Goal: Information Seeking & Learning: Learn about a topic

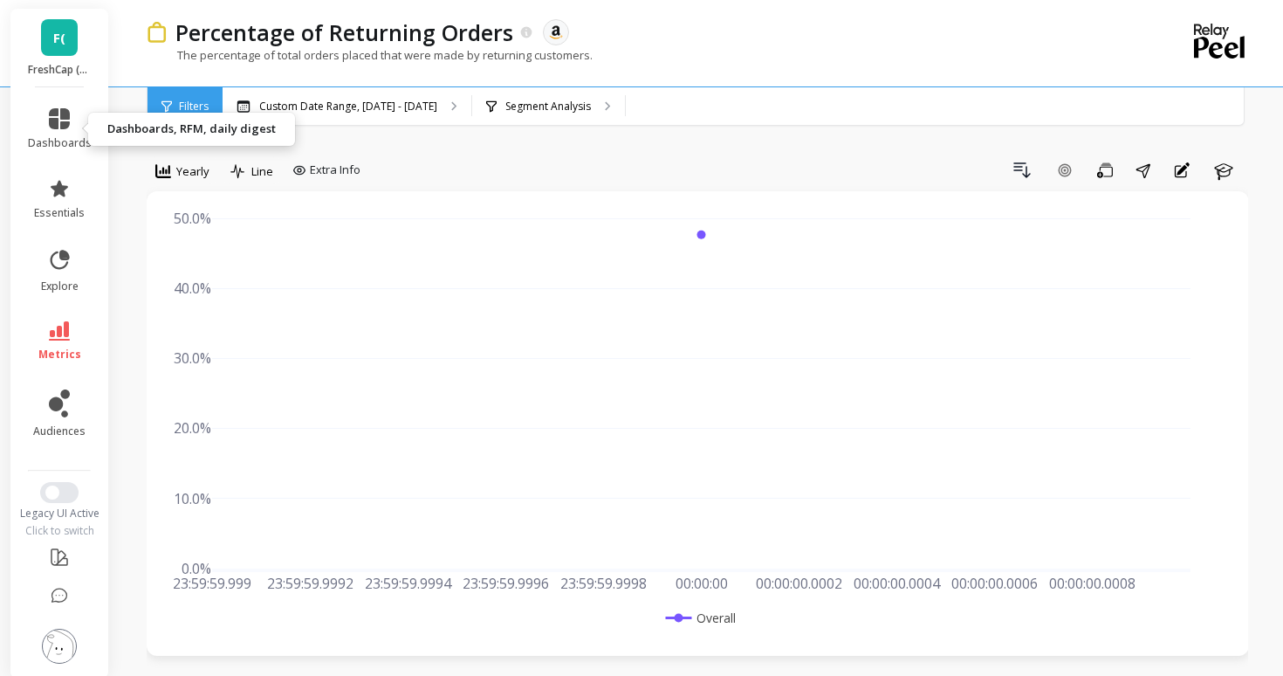
click at [45, 130] on link "dashboards" at bounding box center [60, 129] width 64 height 42
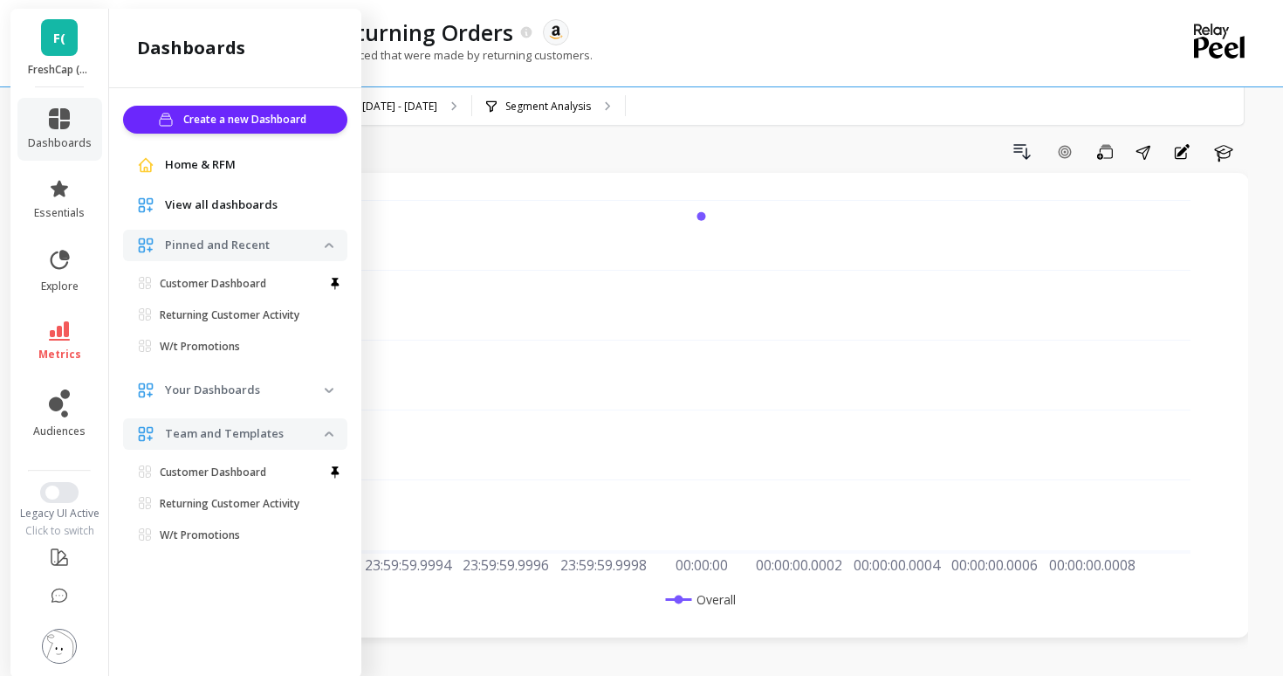
click at [51, 32] on link "F(" at bounding box center [59, 37] width 37 height 37
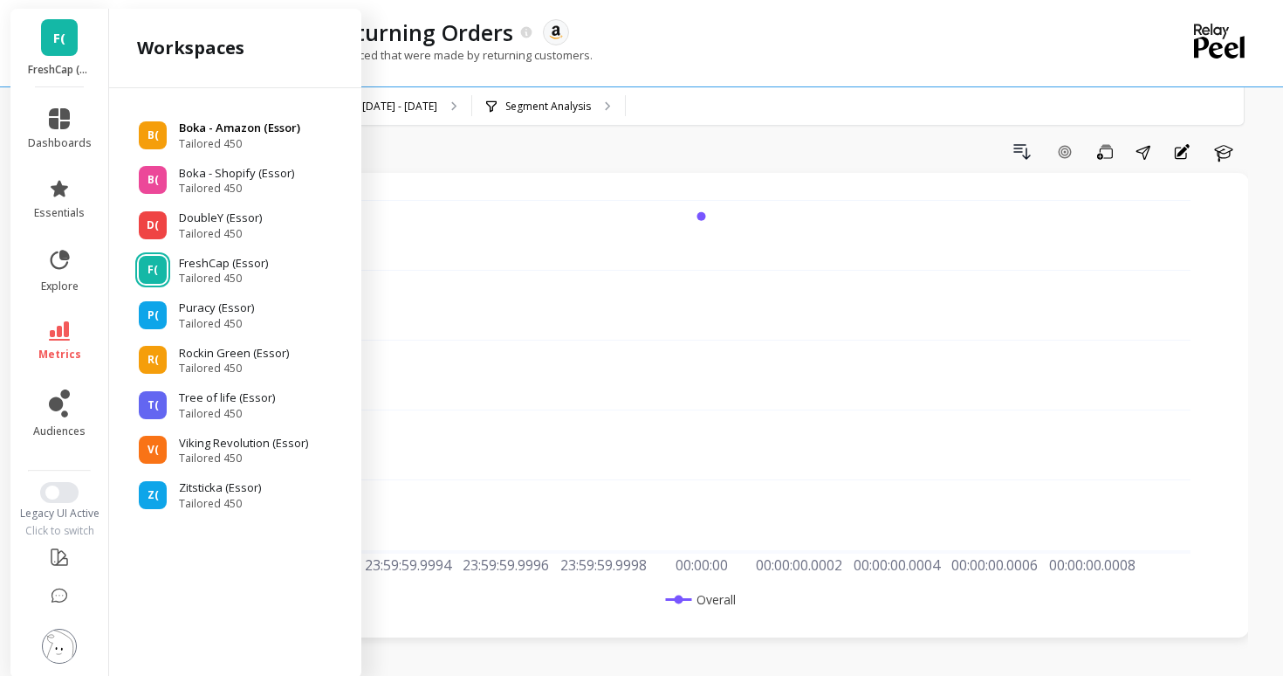
click at [160, 137] on div "B(" at bounding box center [153, 135] width 28 height 28
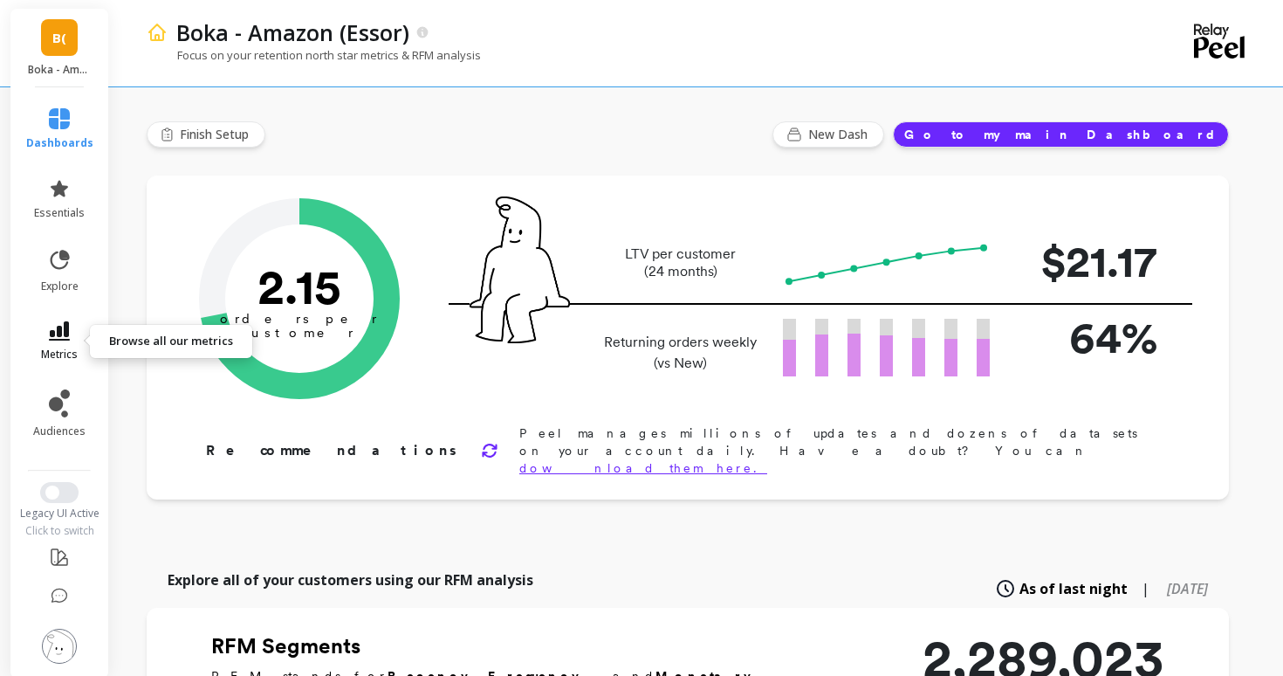
click at [61, 325] on icon at bounding box center [59, 330] width 21 height 19
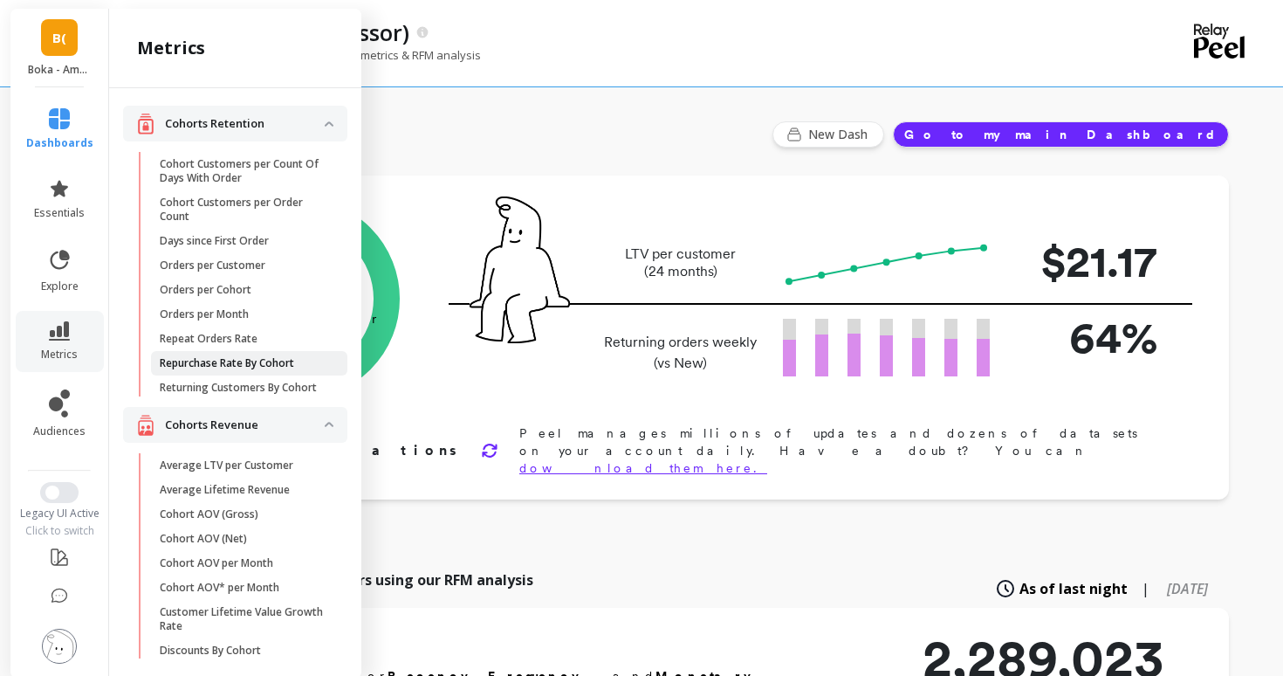
click at [272, 366] on p "Repurchase Rate By Cohort" at bounding box center [227, 363] width 134 height 14
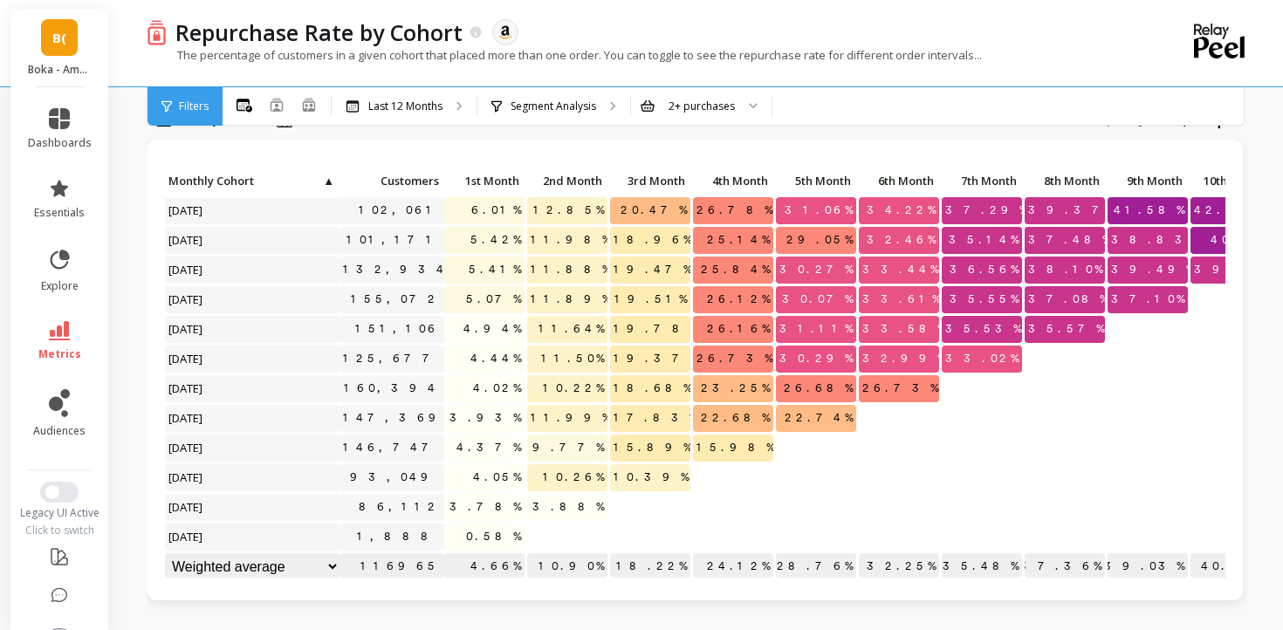
scroll to position [56, 0]
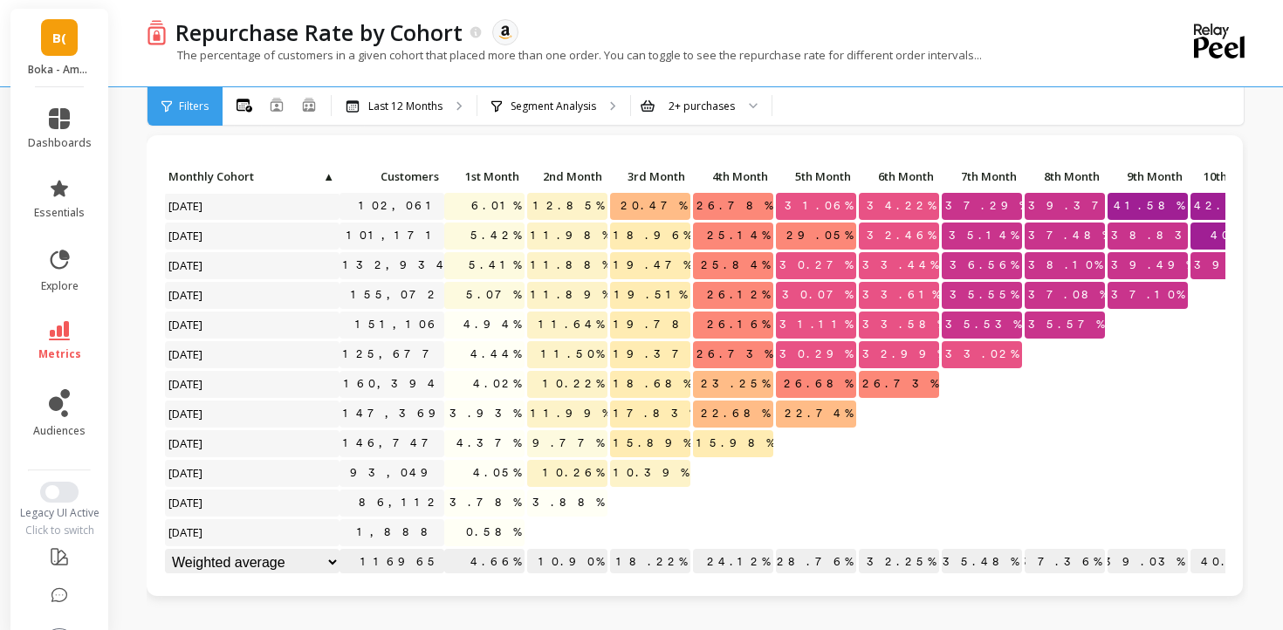
click at [54, 319] on li "metrics" at bounding box center [59, 341] width 85 height 61
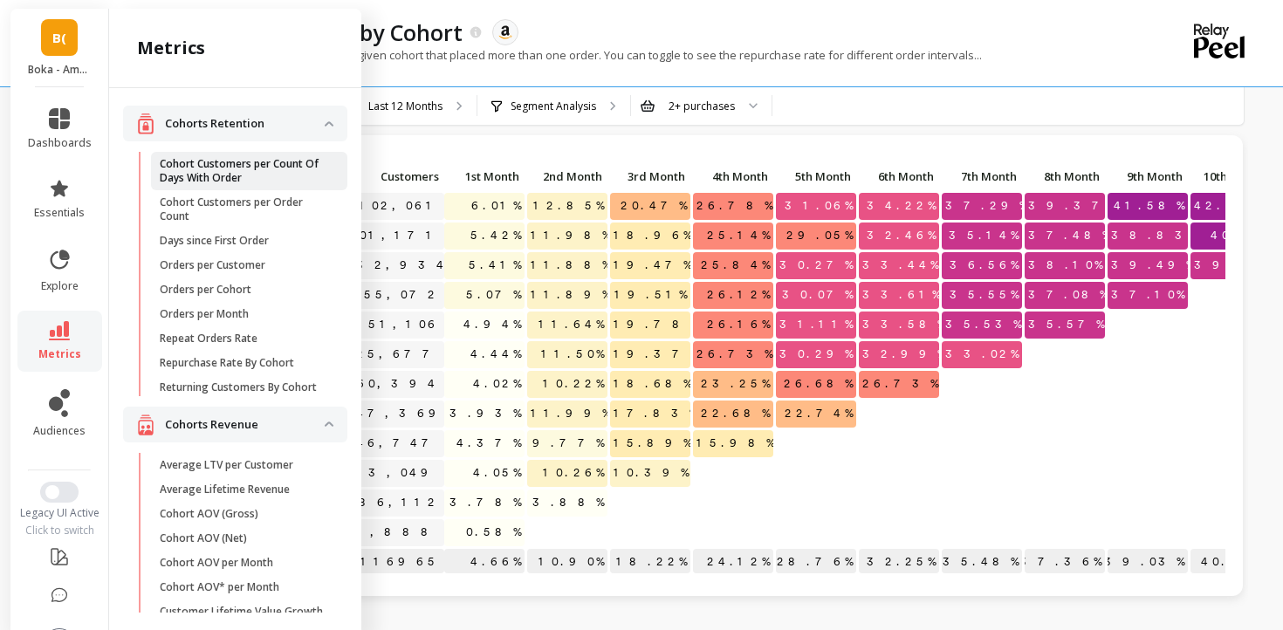
scroll to position [0, 0]
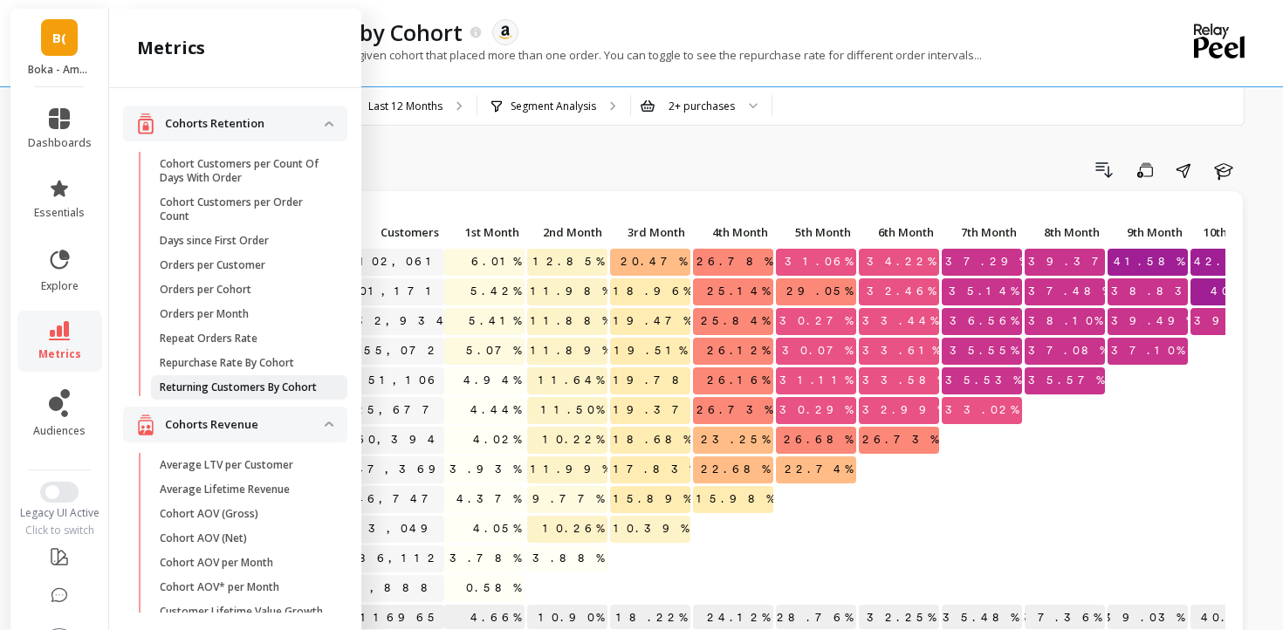
click at [234, 382] on p "Returning Customers By Cohort" at bounding box center [238, 388] width 157 height 14
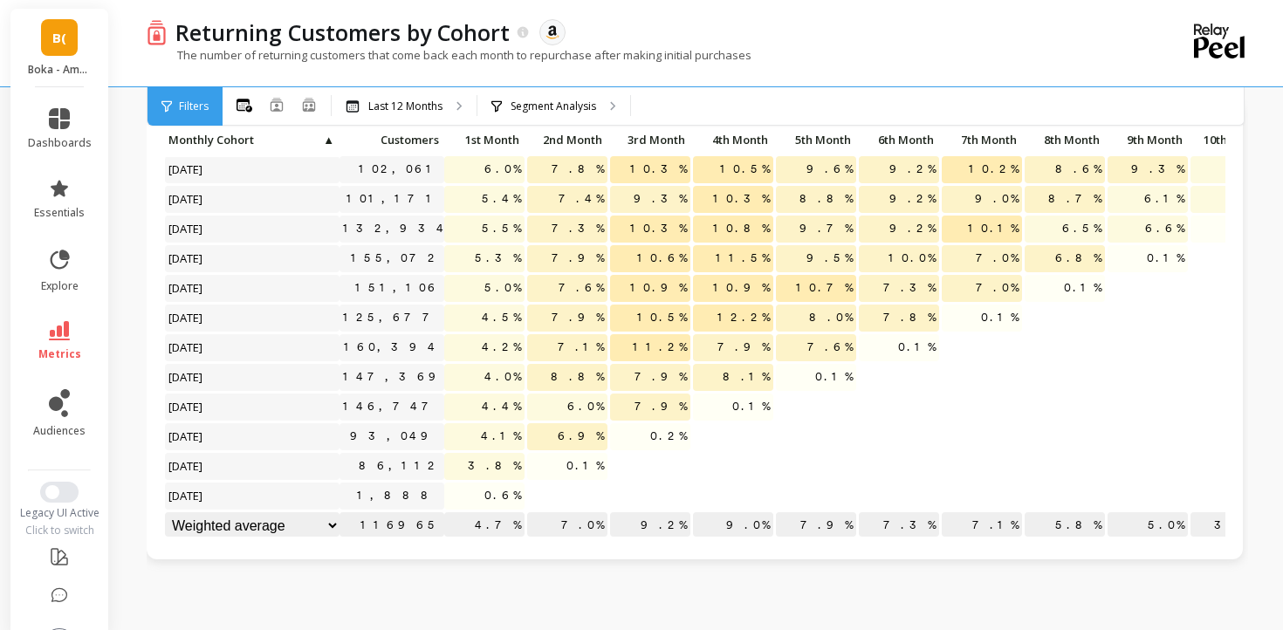
scroll to position [97, 0]
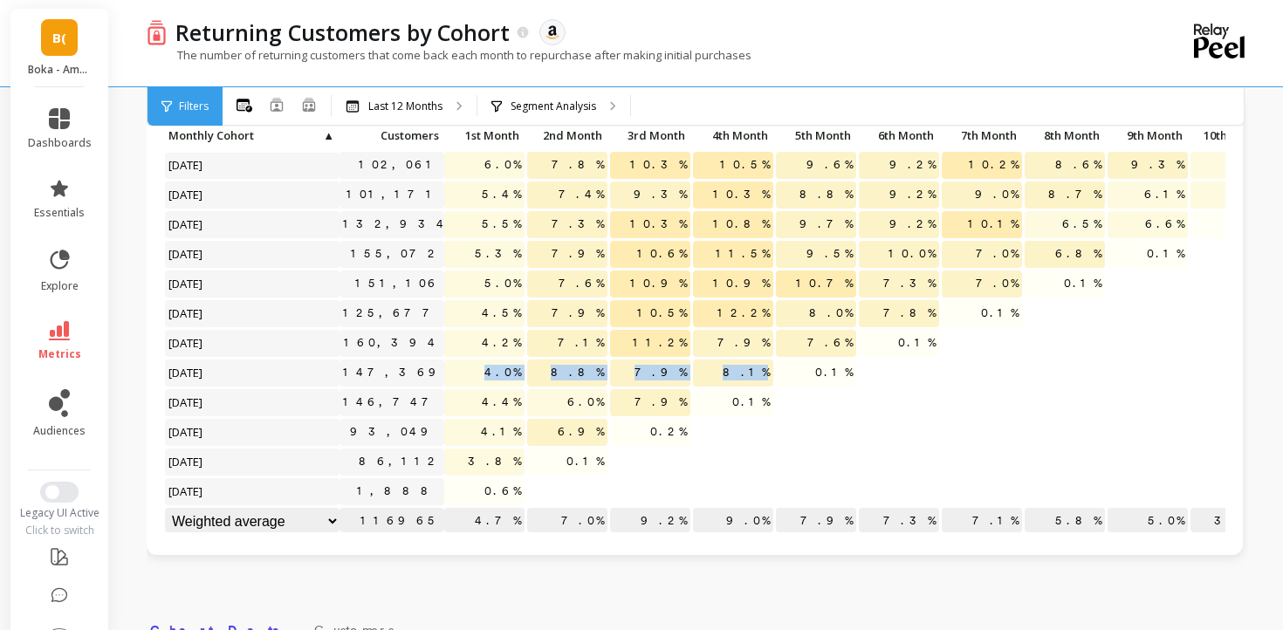
drag, startPoint x: 768, startPoint y: 369, endPoint x: 476, endPoint y: 380, distance: 292.7
click at [476, 380] on div "Click to create an audience 102,061 6.0% 7.8% 10.3% 10.5% 9.6% 9.2% 10.2% 8.6% …" at bounding box center [781, 330] width 1235 height 416
click at [496, 185] on span "5.4%" at bounding box center [501, 195] width 46 height 26
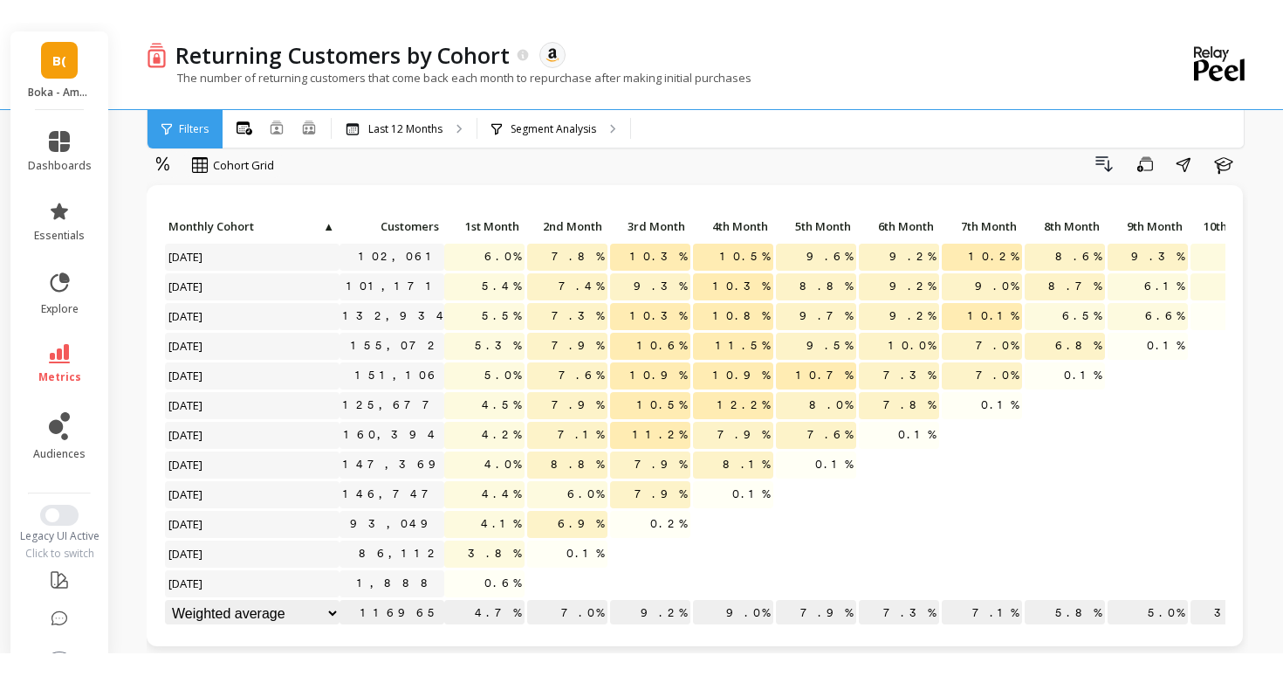
scroll to position [0, 0]
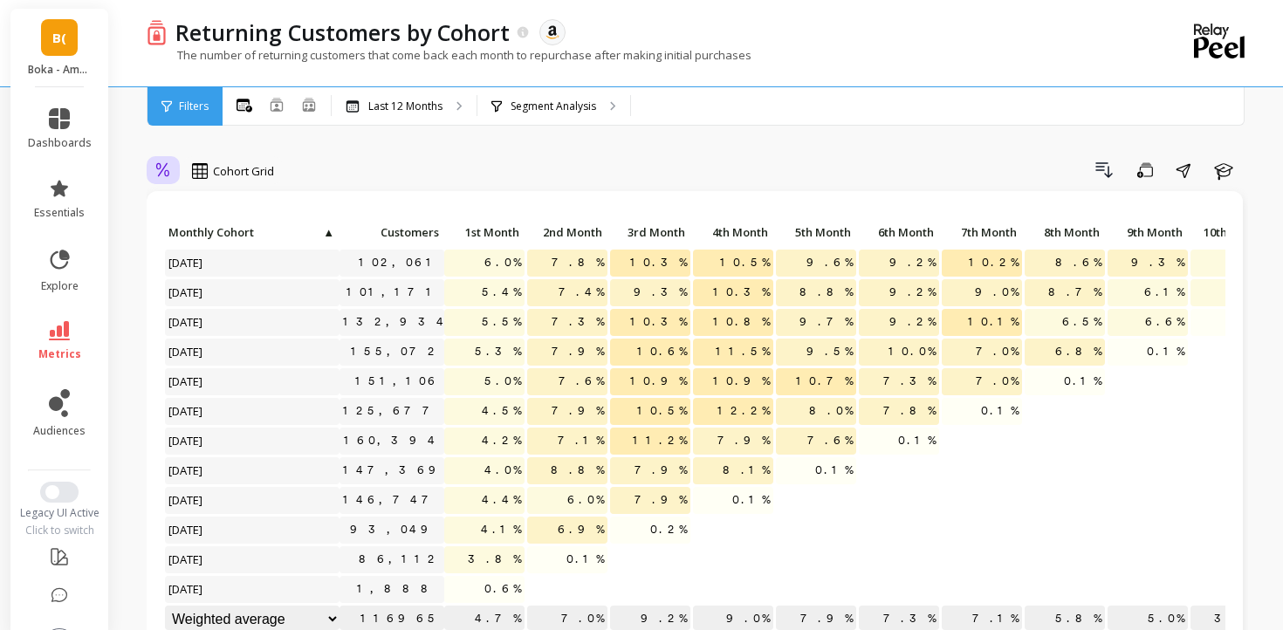
click at [164, 172] on icon at bounding box center [163, 170] width 16 height 17
click at [210, 167] on div "Cohort Grid" at bounding box center [233, 171] width 82 height 21
click at [210, 169] on div "Cohort Grid" at bounding box center [233, 171] width 82 height 21
click at [210, 171] on div "Cohort Grid" at bounding box center [233, 171] width 82 height 21
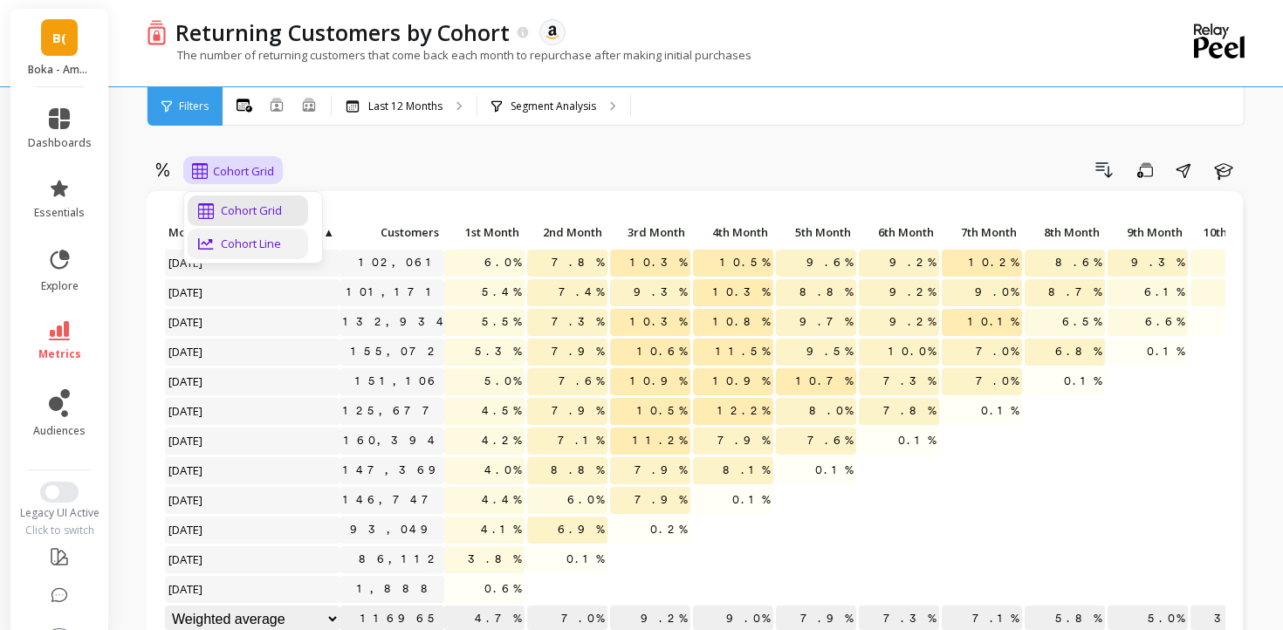
click at [234, 251] on div "Cohort Line" at bounding box center [248, 244] width 100 height 17
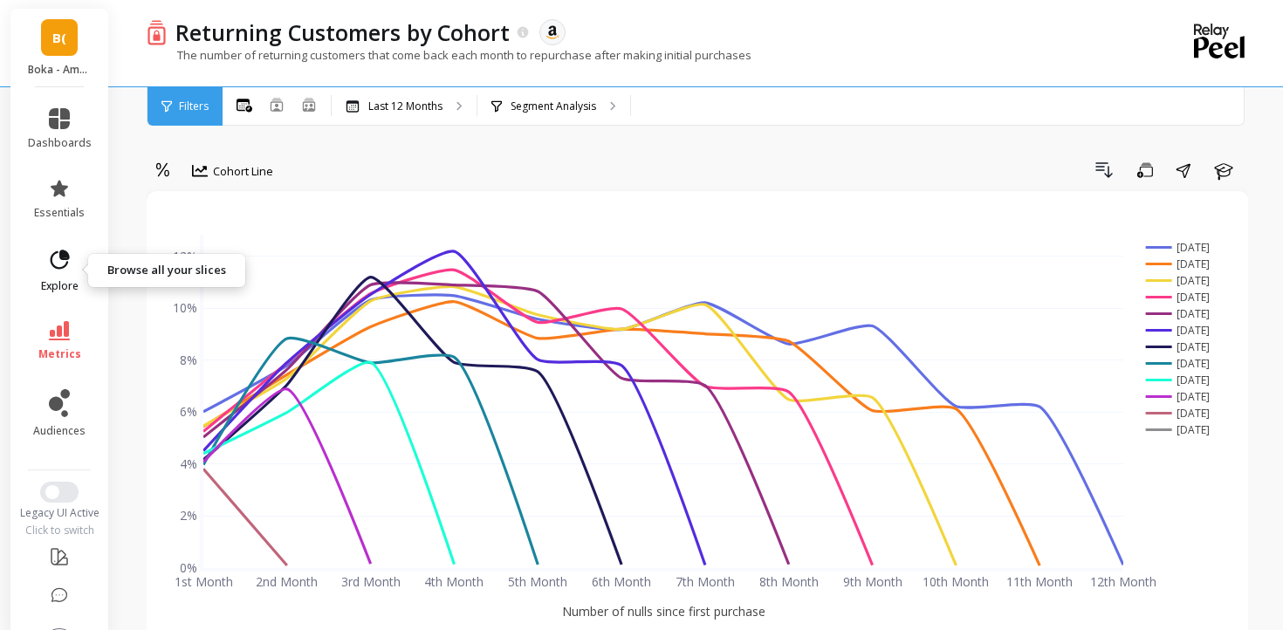
click at [43, 255] on link "explore" at bounding box center [60, 270] width 64 height 45
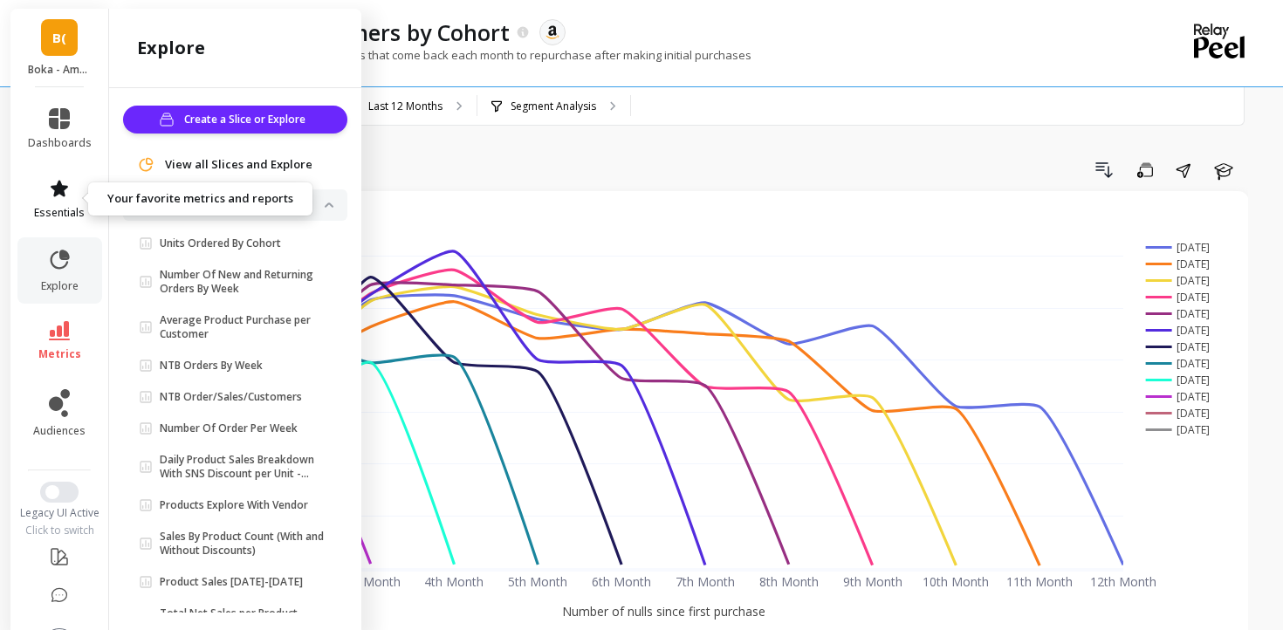
click at [59, 188] on icon at bounding box center [59, 188] width 17 height 17
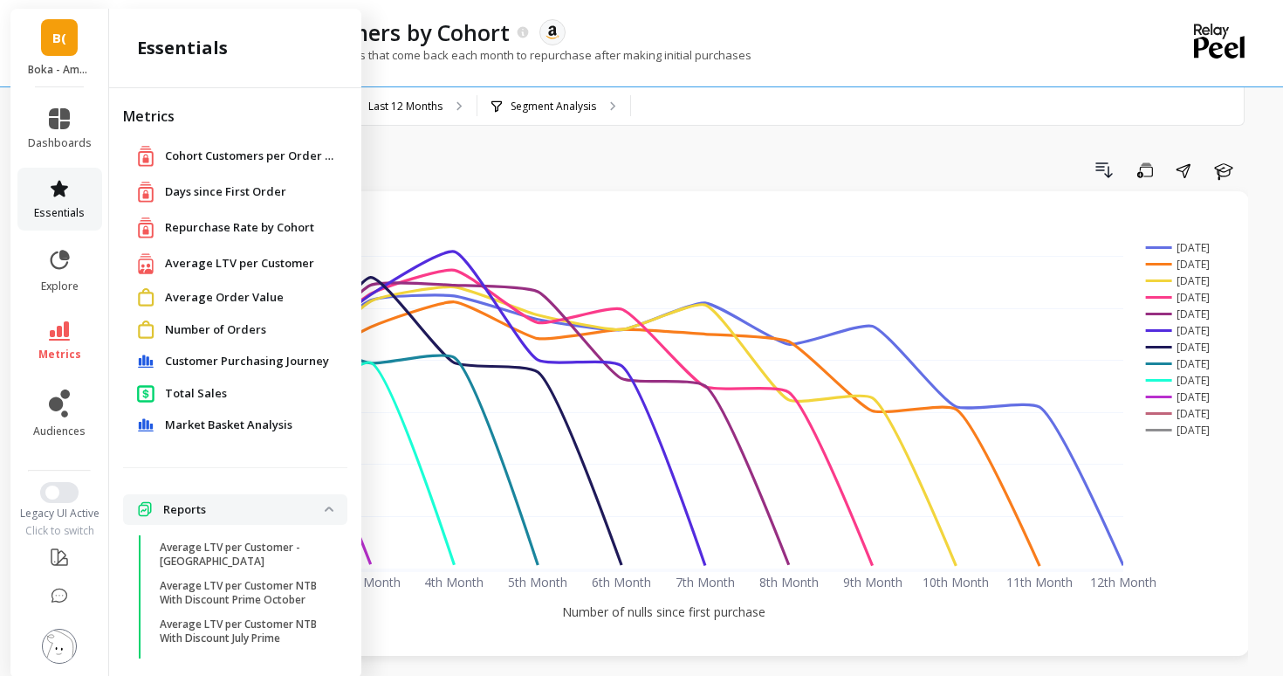
click at [53, 178] on icon at bounding box center [59, 188] width 21 height 21
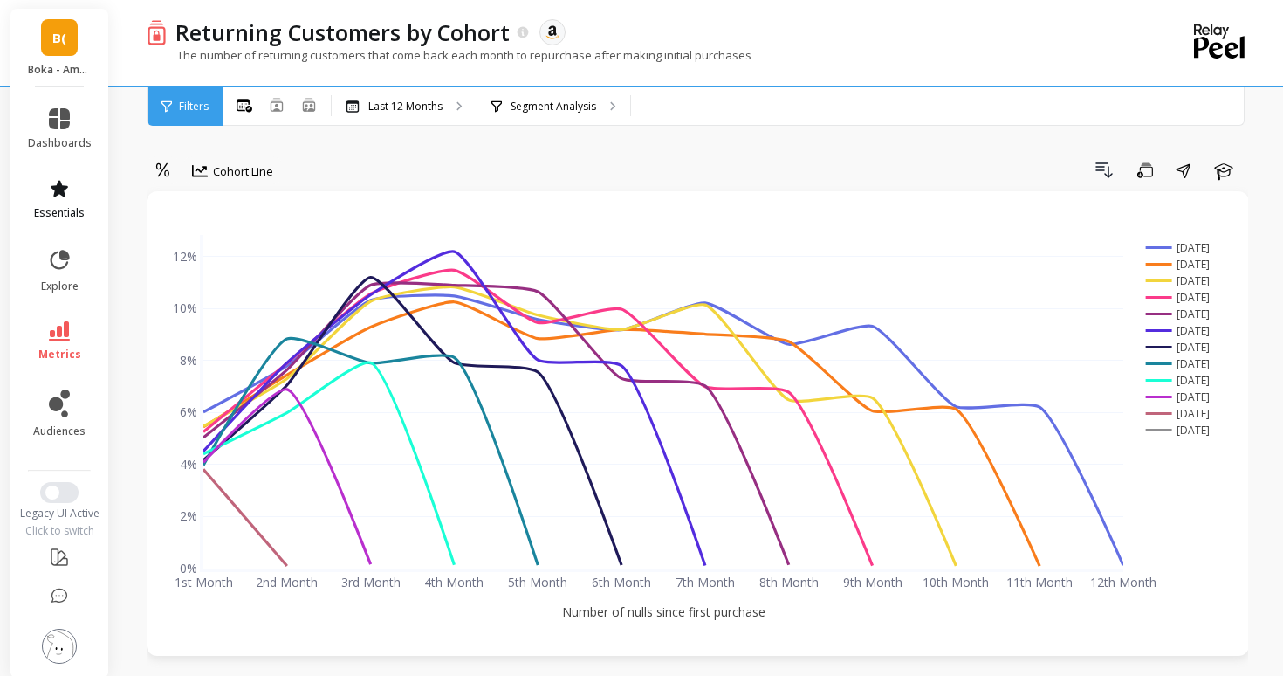
click at [53, 178] on icon at bounding box center [59, 188] width 21 height 21
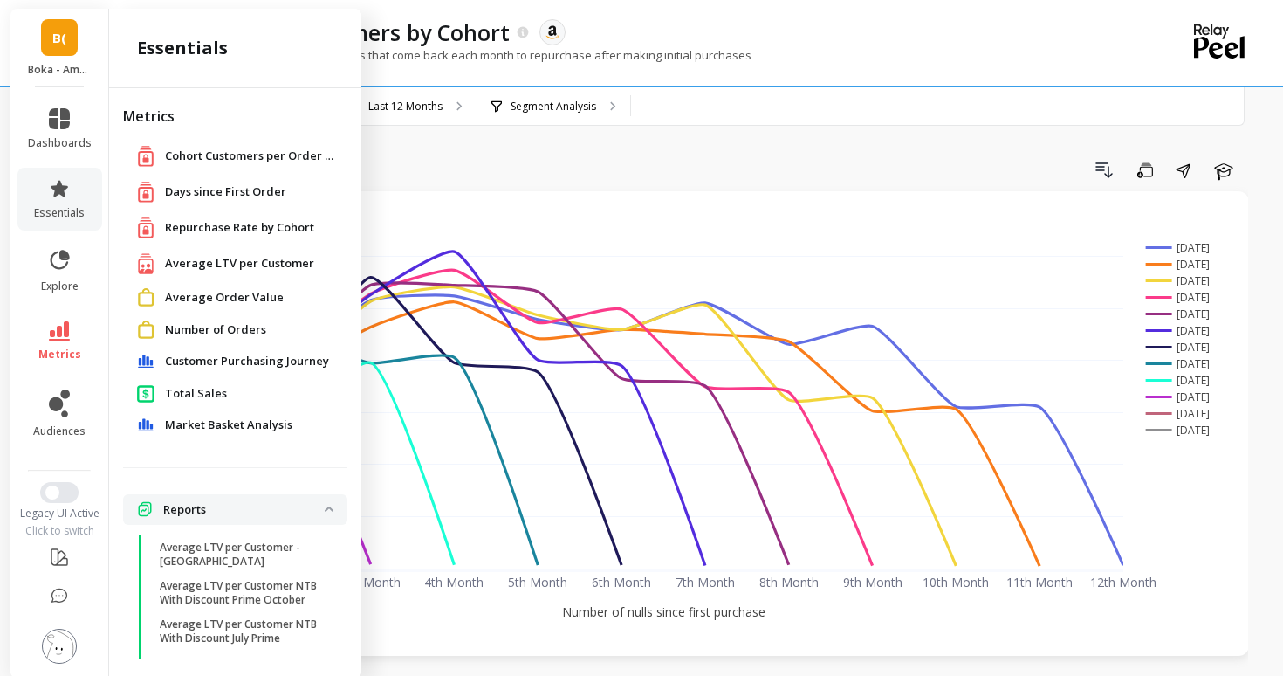
click at [202, 262] on span "Average LTV per Customer" at bounding box center [239, 263] width 149 height 17
